Goal: Transaction & Acquisition: Obtain resource

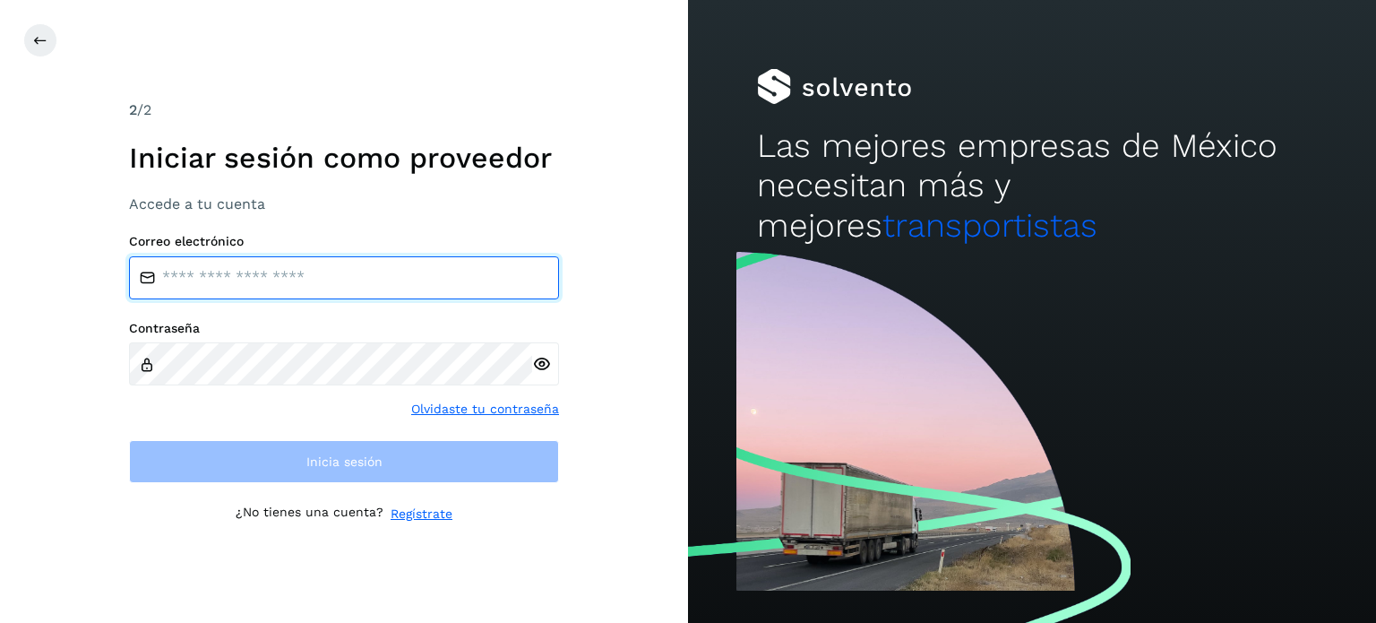
type input "**********"
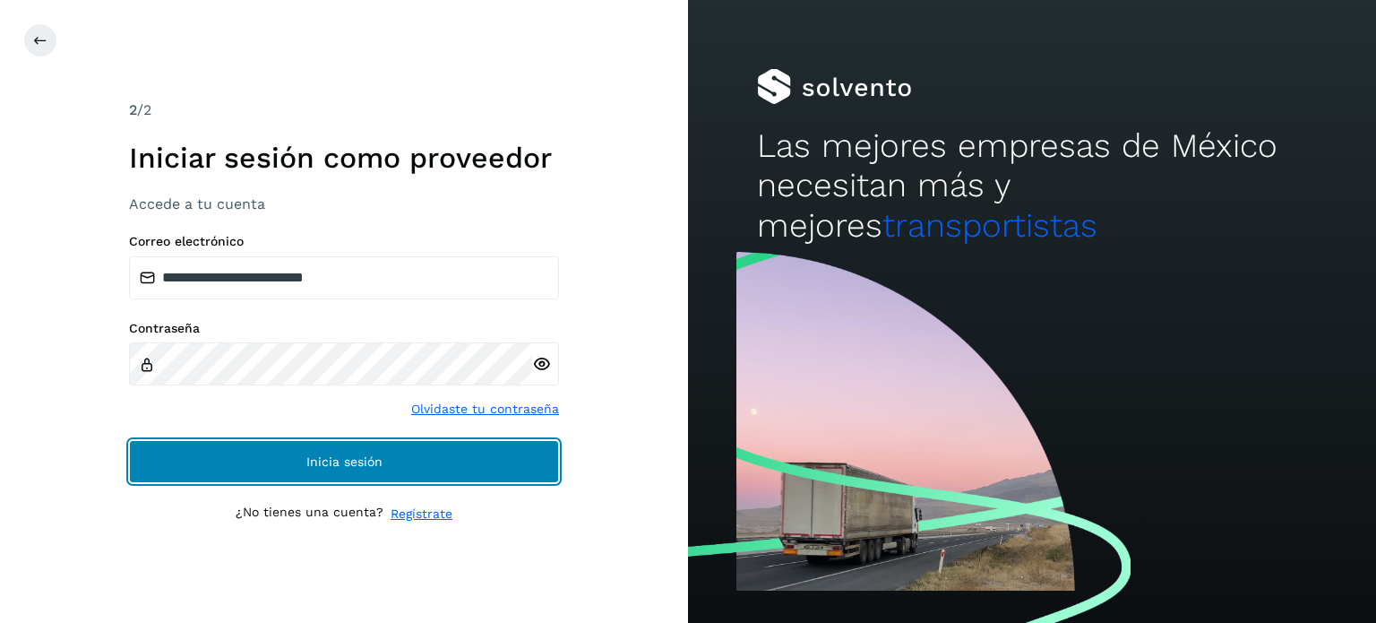
click at [254, 468] on button "Inicia sesión" at bounding box center [344, 461] width 430 height 43
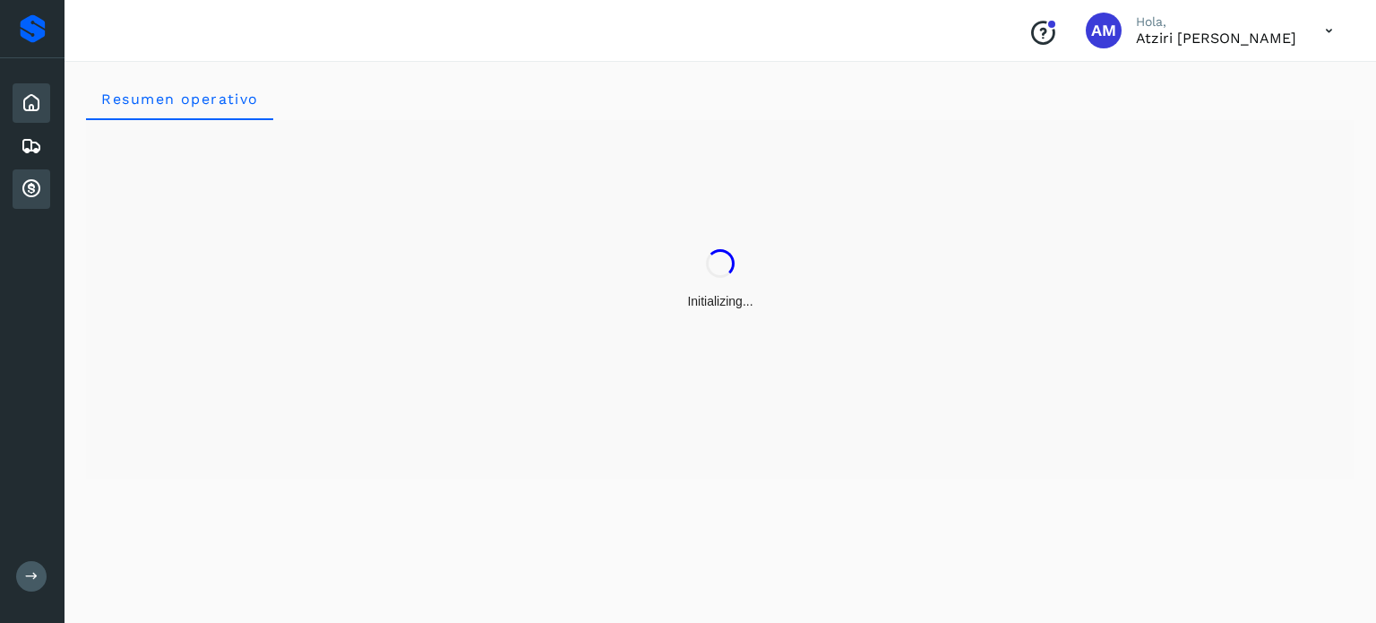
click at [36, 203] on div "Cuentas por cobrar" at bounding box center [32, 188] width 38 height 39
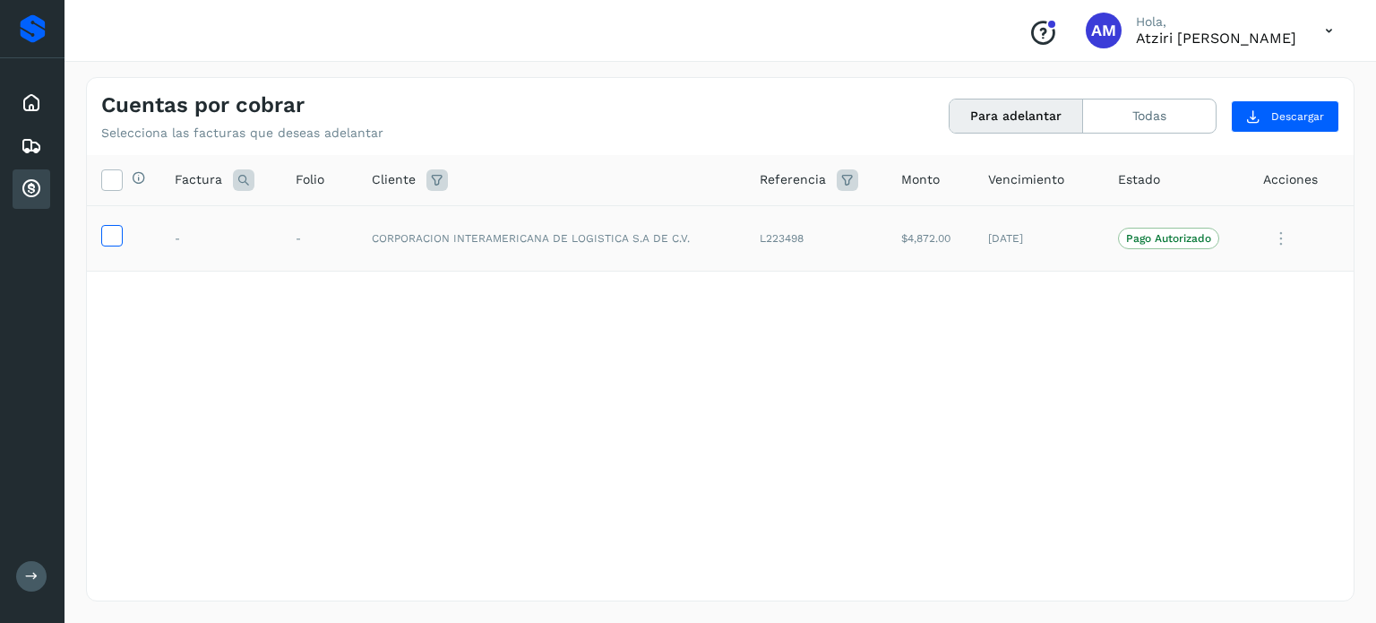
click at [105, 236] on icon at bounding box center [111, 234] width 19 height 19
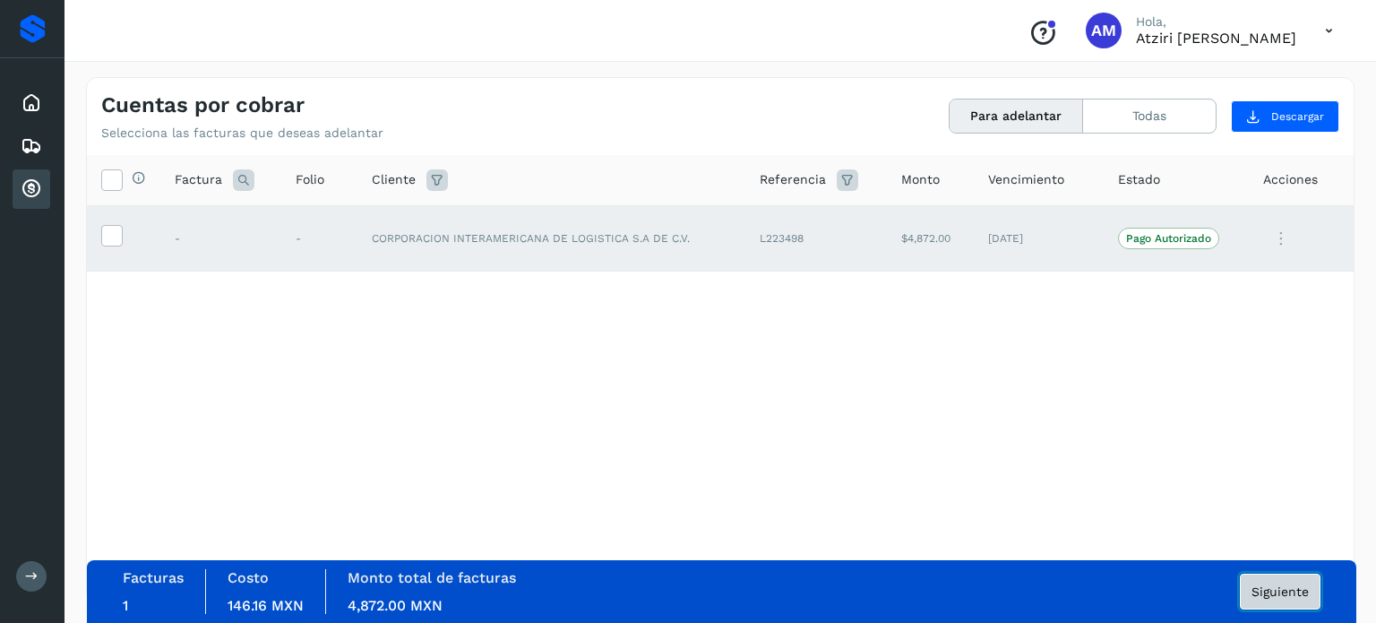
click at [1261, 591] on span "Siguiente" at bounding box center [1280, 591] width 57 height 13
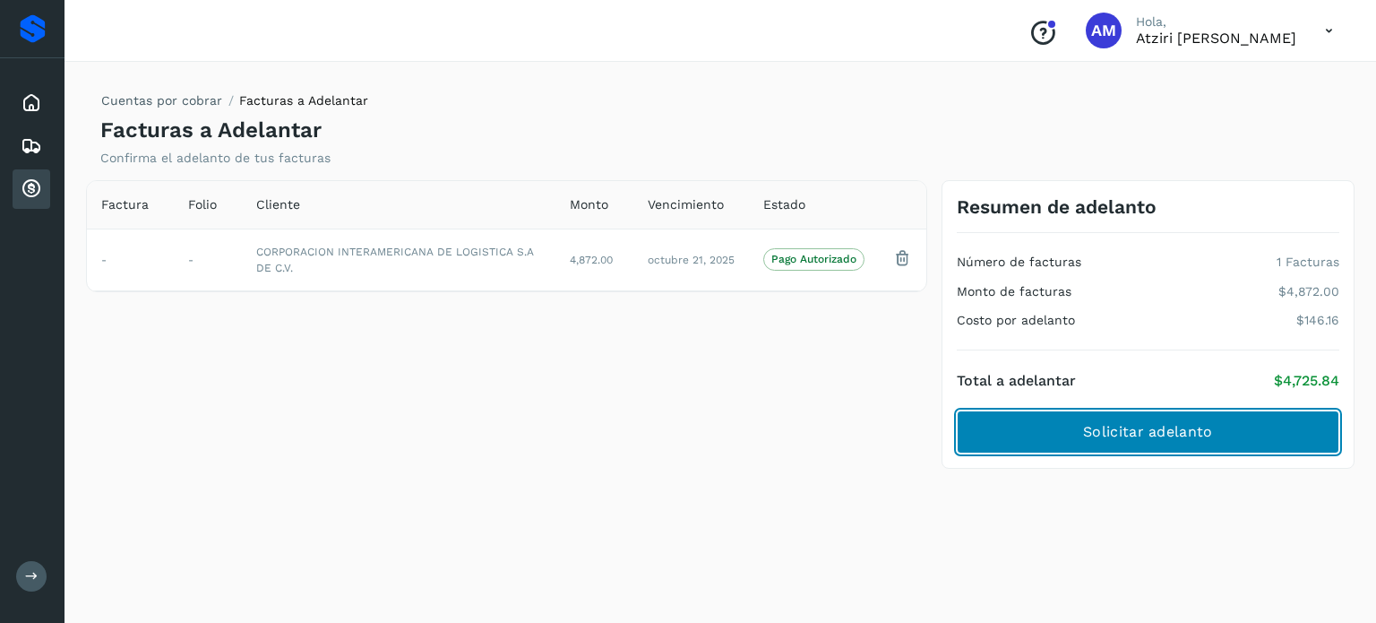
click at [1065, 444] on button "Solicitar adelanto" at bounding box center [1148, 431] width 383 height 43
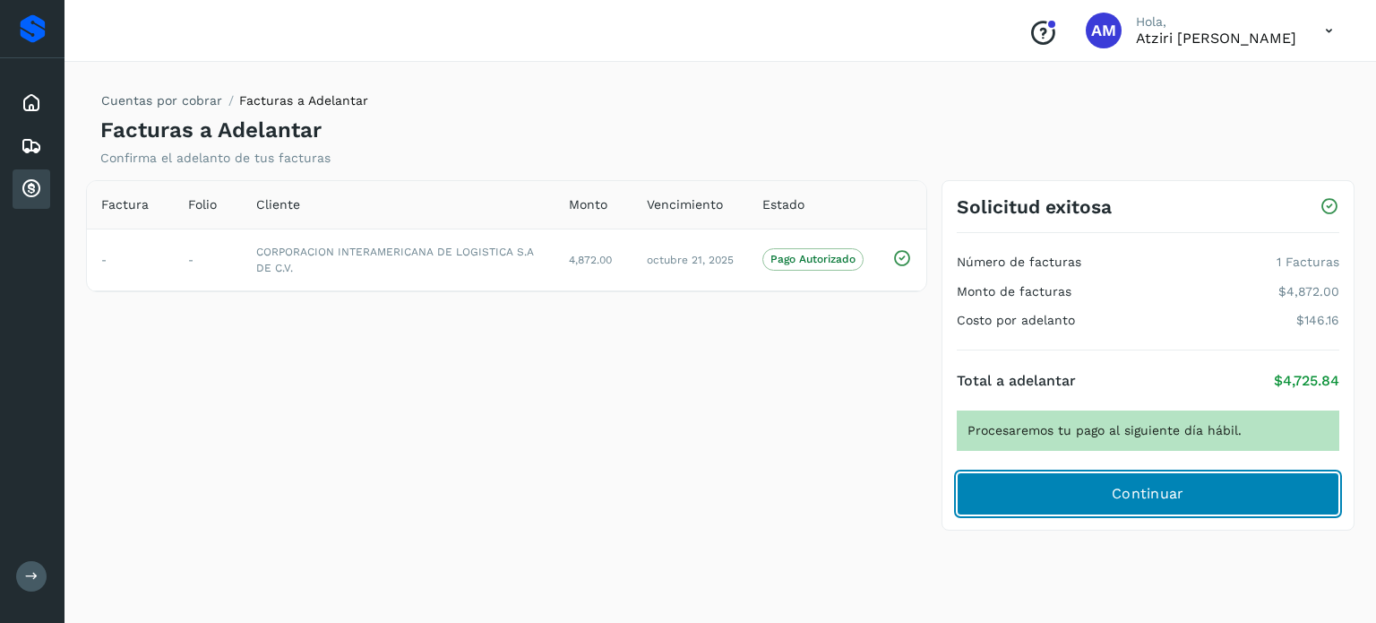
click at [1118, 488] on span "Continuar" at bounding box center [1148, 494] width 73 height 20
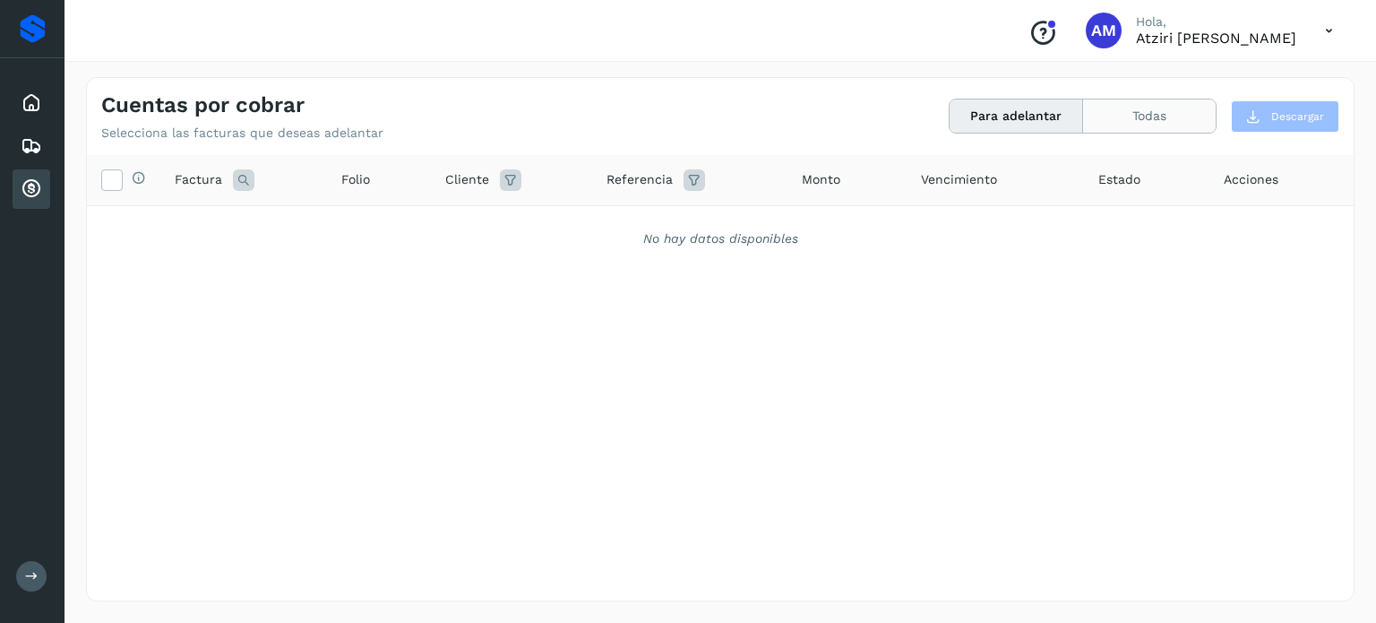
click at [1143, 116] on button "Todas" at bounding box center [1149, 115] width 133 height 33
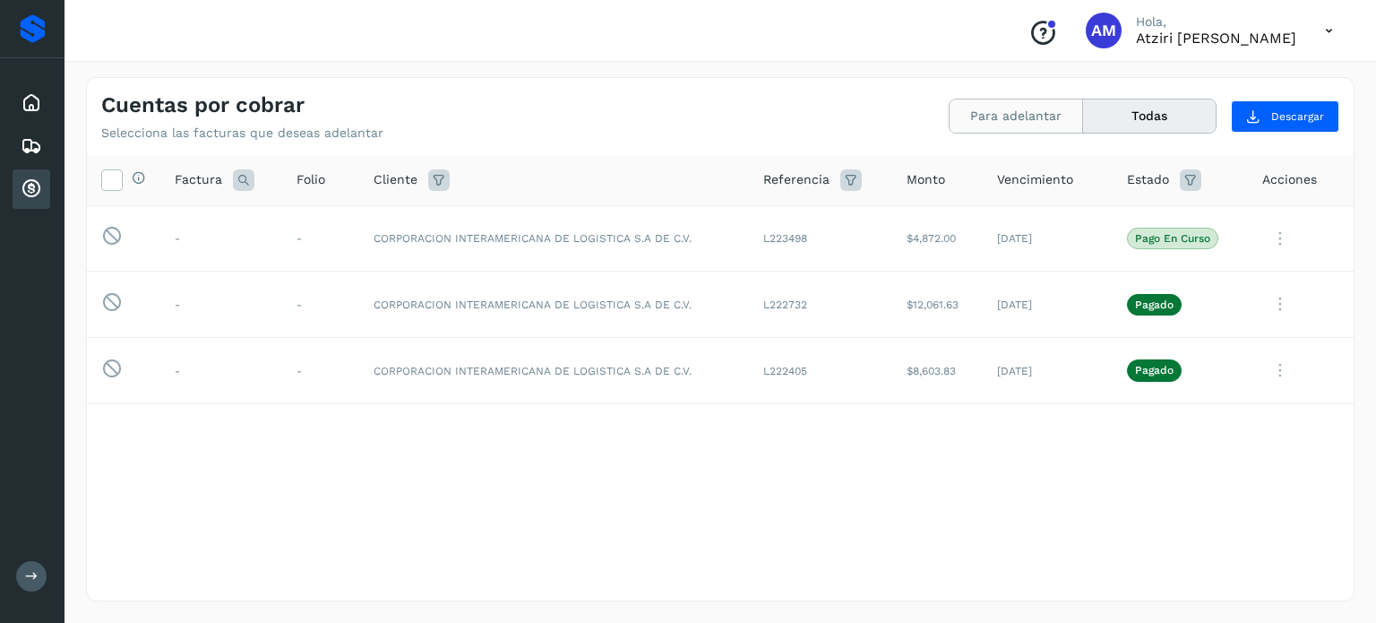
click at [1022, 120] on button "Para adelantar" at bounding box center [1017, 115] width 134 height 33
